Goal: Task Accomplishment & Management: Complete application form

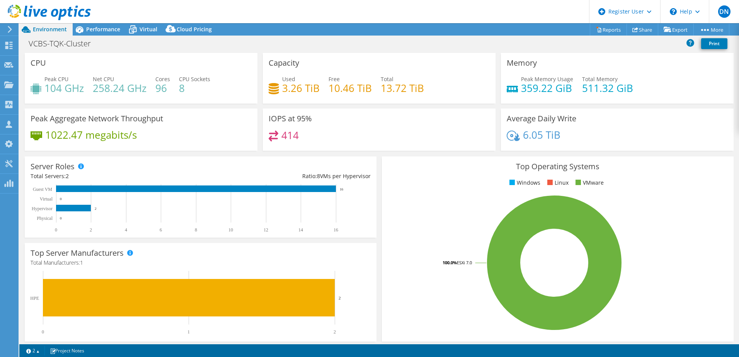
select select "USD"
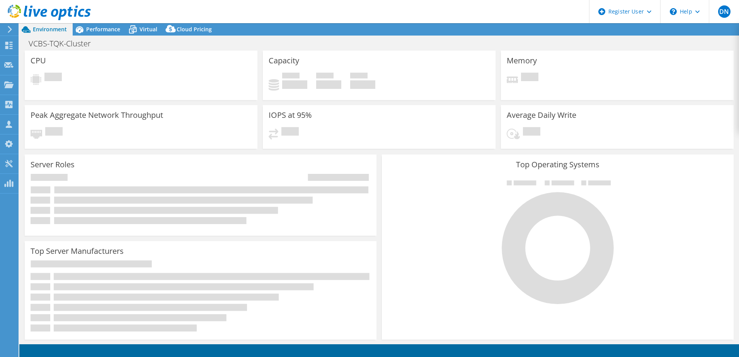
select select "USD"
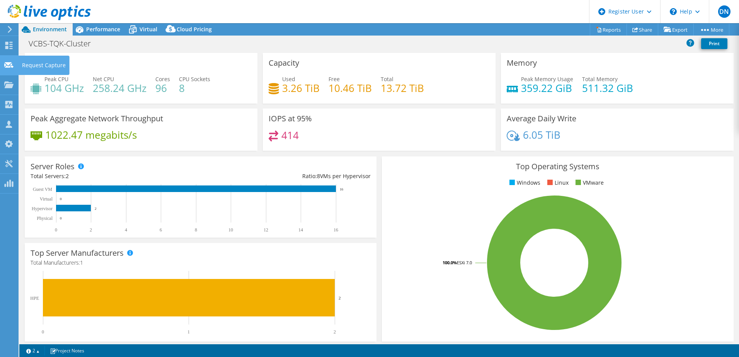
click at [31, 65] on div "Request Capture" at bounding box center [43, 65] width 51 height 19
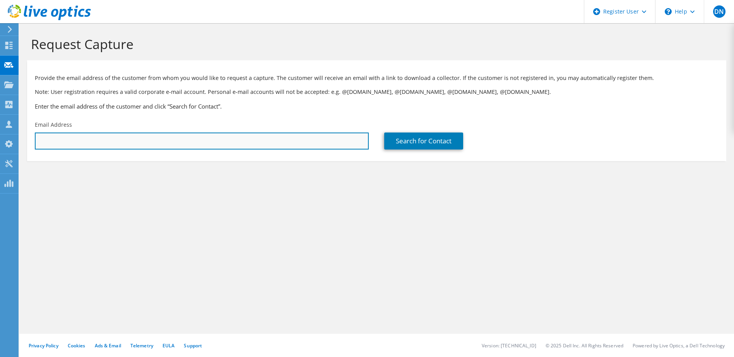
paste input "Vuong Quoc Huy (IT) <HuyVQ6@vps.com.vn>"
drag, startPoint x: 98, startPoint y: 142, endPoint x: 0, endPoint y: 145, distance: 97.9
click at [0, 145] on html "DN Dell User DucThang Nguyen Ducthang.Nguyen@dell.com Dell My Profile Log Out \…" at bounding box center [367, 178] width 734 height 357
click at [121, 142] on input "HuyVQ6@vps.com.vn>" at bounding box center [202, 141] width 334 height 17
type input "HuyVQ6@vps.com.vn"
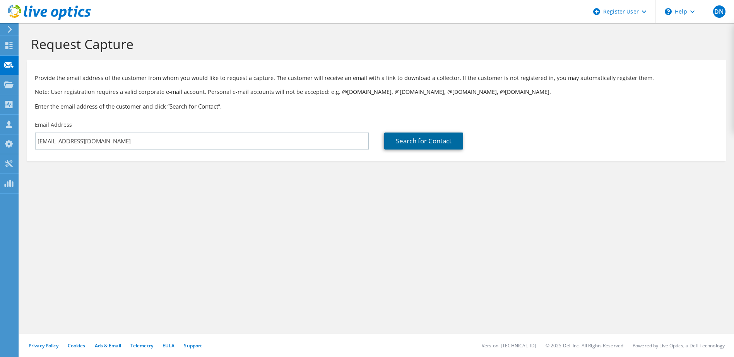
click at [415, 145] on link "Search for Contact" at bounding box center [423, 141] width 79 height 17
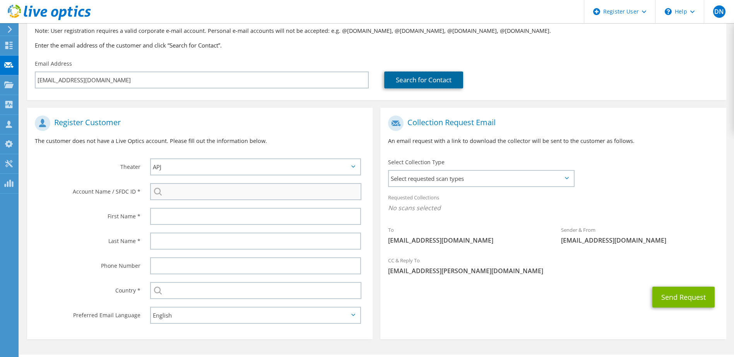
scroll to position [82, 0]
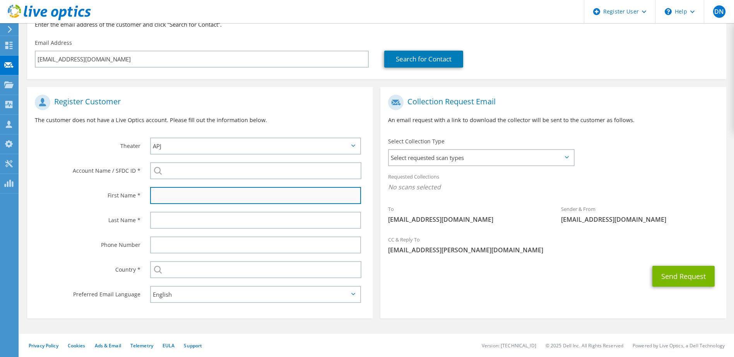
click at [166, 200] on input "text" at bounding box center [255, 195] width 211 height 17
type input "Vuong Quoc"
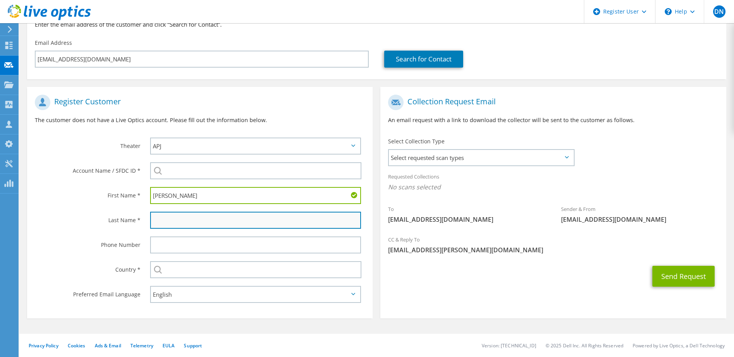
click at [169, 221] on input "text" at bounding box center [255, 220] width 211 height 17
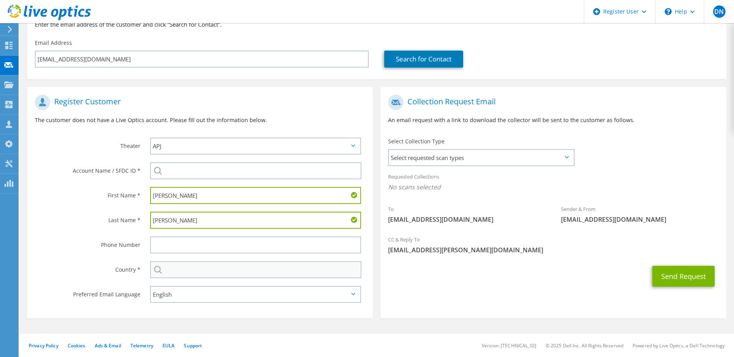
type input "Huy"
click at [172, 267] on input "text" at bounding box center [256, 269] width 212 height 17
type input "Vietnam"
type input "0904994503"
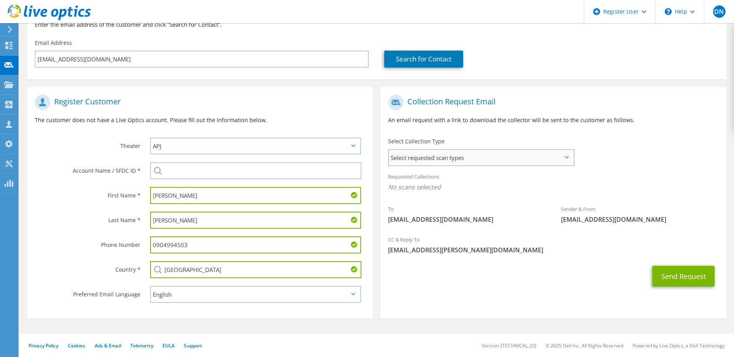
click at [459, 163] on span "Select requested scan types" at bounding box center [481, 157] width 184 height 15
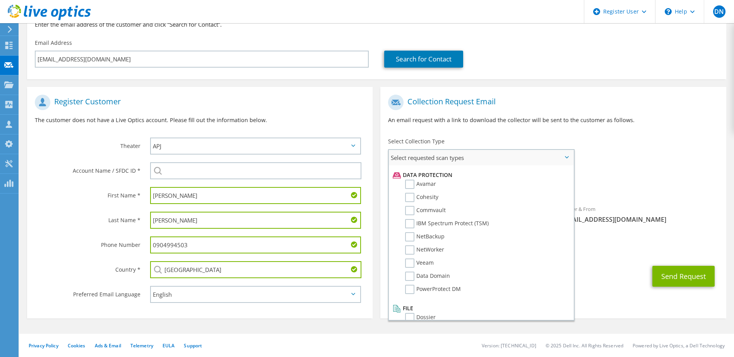
scroll to position [341, 0]
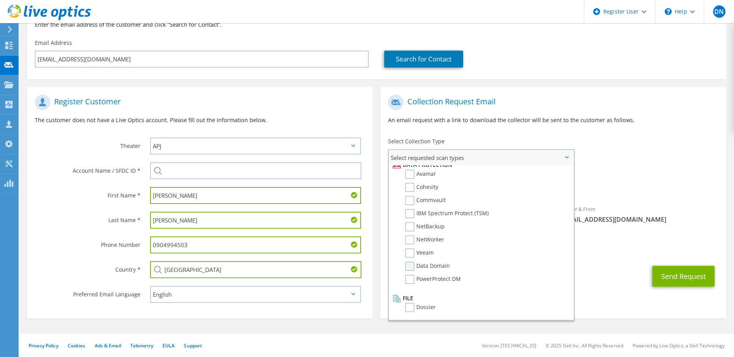
click at [411, 264] on label "Data Domain" at bounding box center [427, 266] width 45 height 9
click at [0, 0] on input "Data Domain" at bounding box center [0, 0] width 0 height 0
click at [700, 204] on div "Sender & From liveoptics@liveoptics.com" at bounding box center [639, 216] width 173 height 27
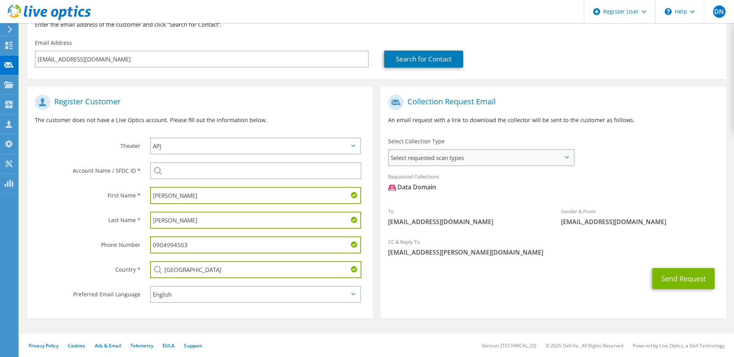
click at [458, 159] on span "Select requested scan types" at bounding box center [481, 157] width 184 height 15
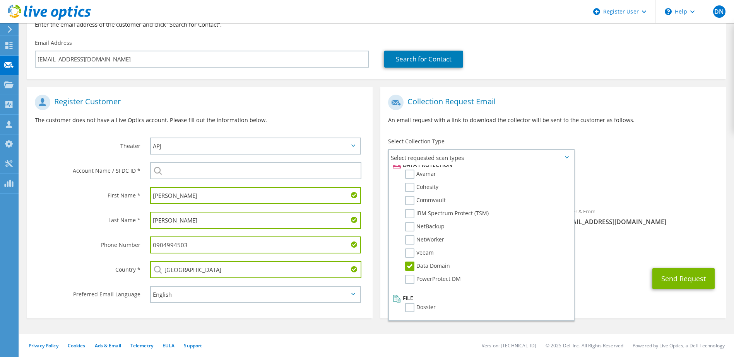
click at [687, 201] on div "Requested Collections No scans selected Data Domain" at bounding box center [552, 186] width 345 height 35
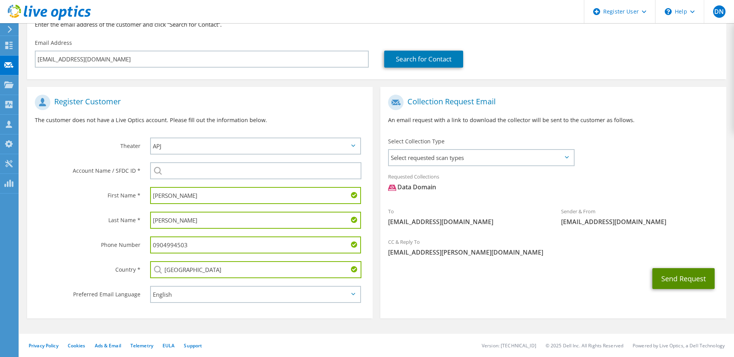
click at [681, 275] on button "Send Request" at bounding box center [683, 278] width 62 height 21
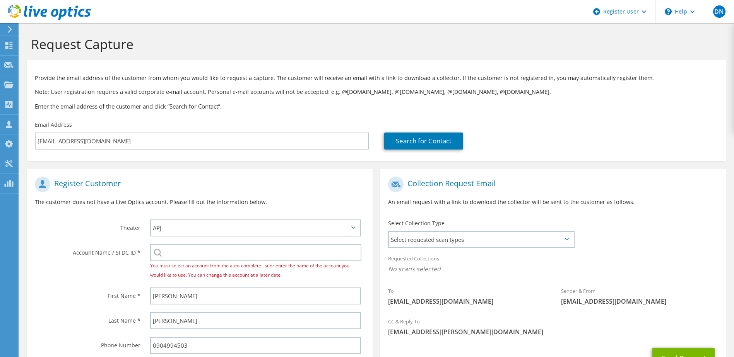
select select "231"
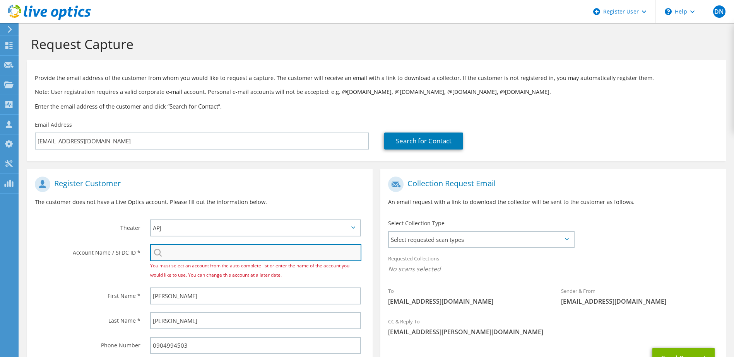
click at [225, 250] on input "search" at bounding box center [256, 252] width 212 height 17
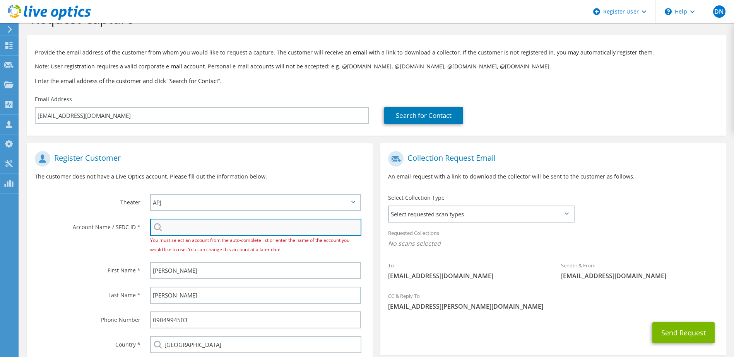
scroll to position [39, 0]
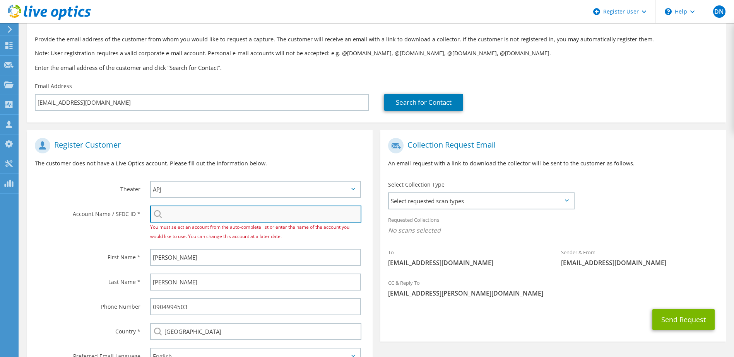
click at [191, 218] on input "search" at bounding box center [256, 214] width 212 height 17
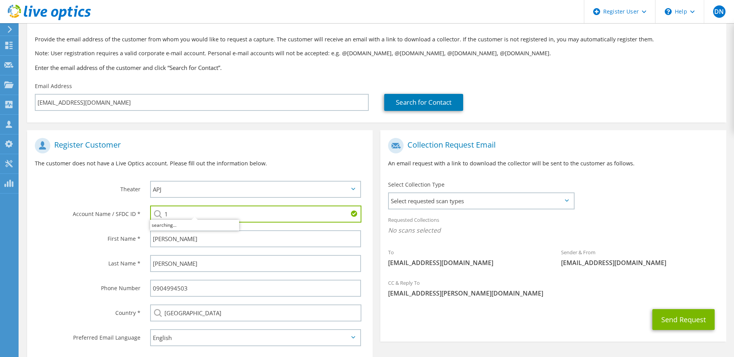
click at [193, 220] on div at bounding box center [194, 225] width 89 height 11
click at [193, 217] on input "1" at bounding box center [256, 214] width 212 height 17
type input "1"
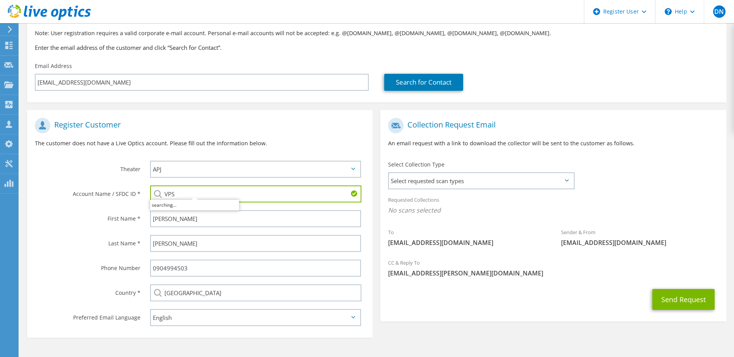
scroll to position [77, 0]
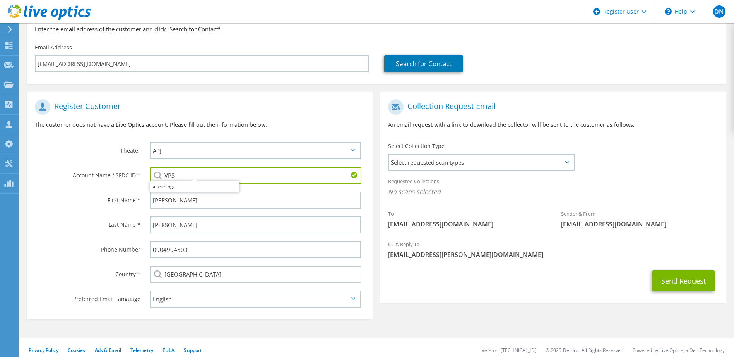
click at [53, 242] on label "Phone Number" at bounding box center [88, 247] width 106 height 12
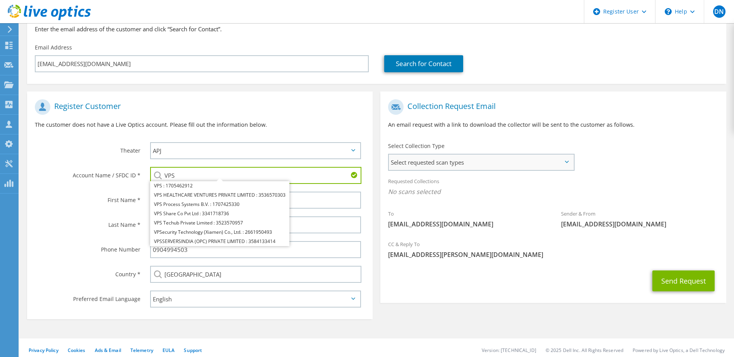
click at [463, 166] on span "Select requested scan types" at bounding box center [481, 162] width 184 height 15
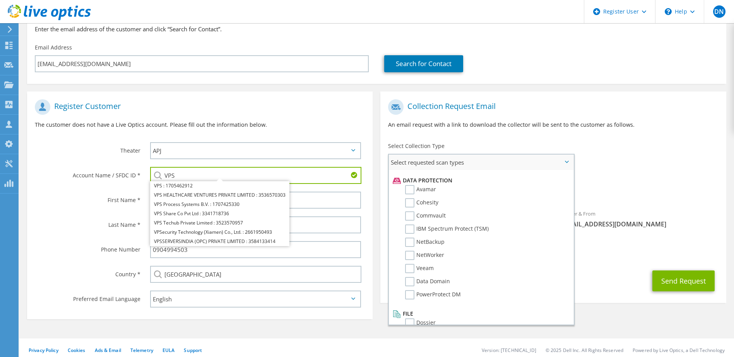
scroll to position [341, 0]
click at [428, 274] on label "Data Domain" at bounding box center [427, 270] width 45 height 9
click at [0, 0] on input "Data Domain" at bounding box center [0, 0] width 0 height 0
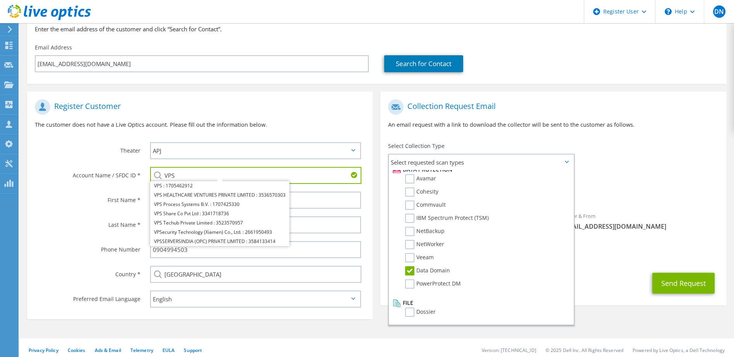
click at [677, 223] on span "liveoptics@liveoptics.com" at bounding box center [639, 226] width 157 height 9
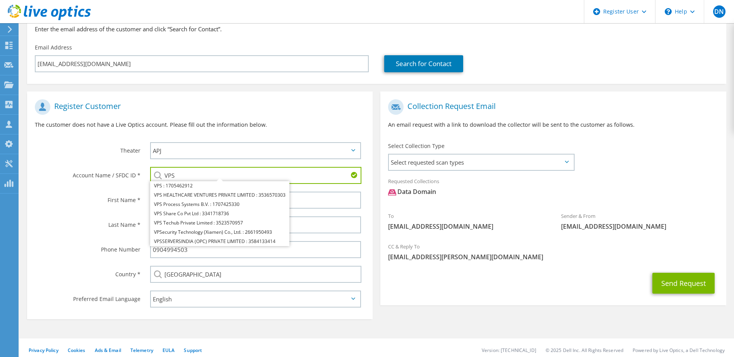
click at [116, 317] on section "Register Customer The customer does not have a Live Optics account. Please fill…" at bounding box center [199, 206] width 345 height 228
click at [225, 328] on section "Request Capture Provide the email address of the customer from whom you would l…" at bounding box center [376, 154] width 714 height 416
click at [446, 320] on div "Register Customer The customer does not have a Live Optics account. Please fill…" at bounding box center [376, 203] width 707 height 239
click at [166, 187] on li "VPS : 1705462912" at bounding box center [219, 185] width 139 height 9
type input "VPS : 1705462912"
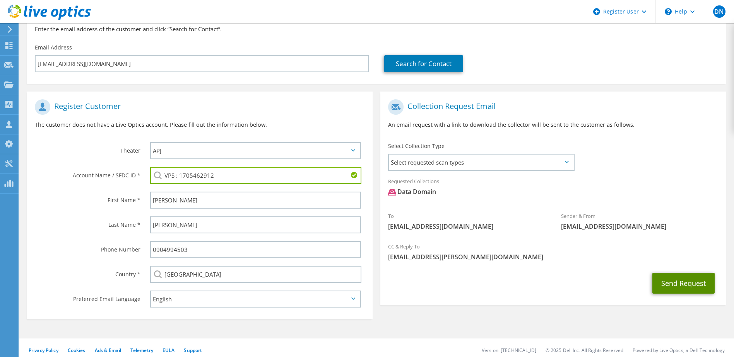
click at [668, 283] on button "Send Request" at bounding box center [683, 283] width 62 height 21
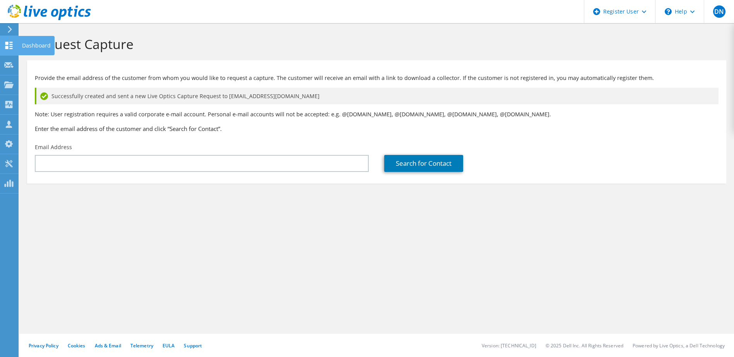
click at [24, 45] on div "Dashboard" at bounding box center [36, 45] width 36 height 19
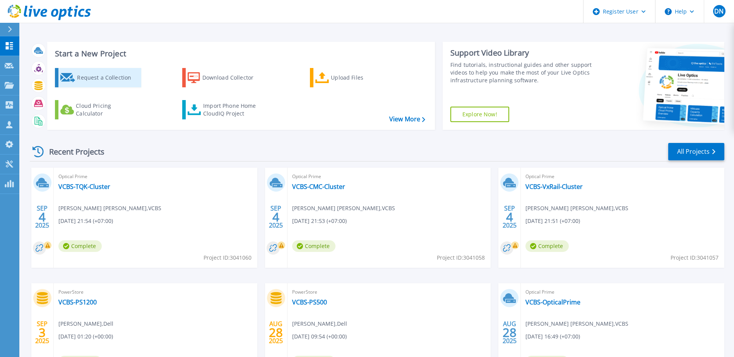
click at [112, 81] on div "Request a Collection" at bounding box center [108, 77] width 62 height 15
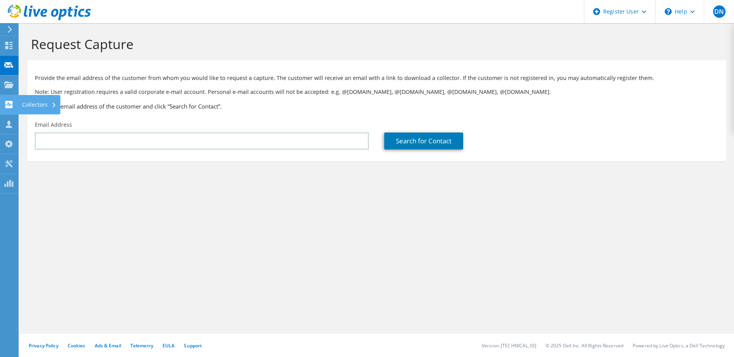
click at [31, 102] on div "Collectors" at bounding box center [39, 104] width 42 height 19
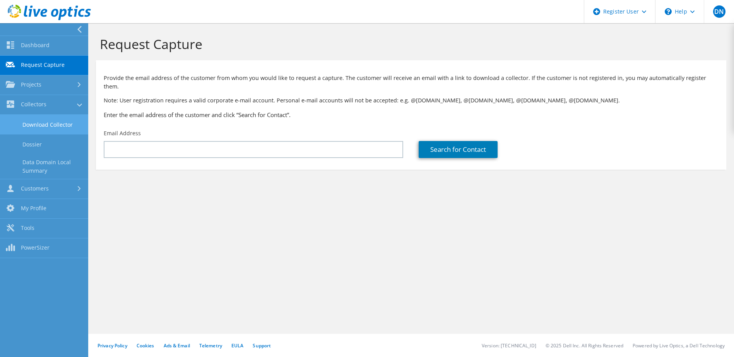
click at [67, 124] on link "Download Collector" at bounding box center [44, 125] width 88 height 20
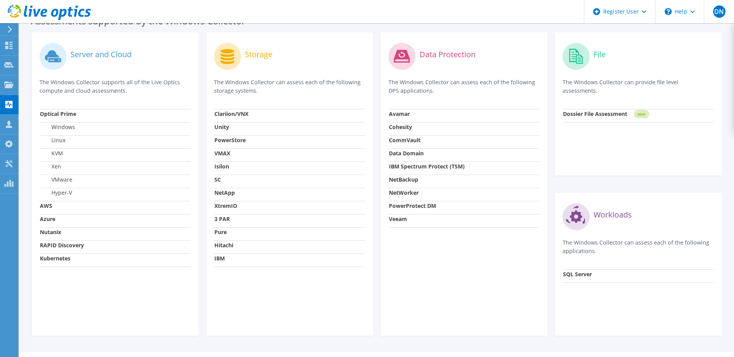
scroll to position [232, 0]
